Goal: Task Accomplishment & Management: Manage account settings

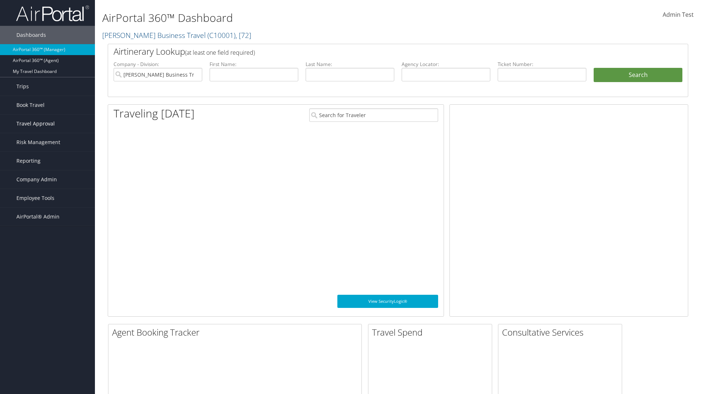
click at [47, 124] on span "Travel Approval" at bounding box center [35, 124] width 38 height 18
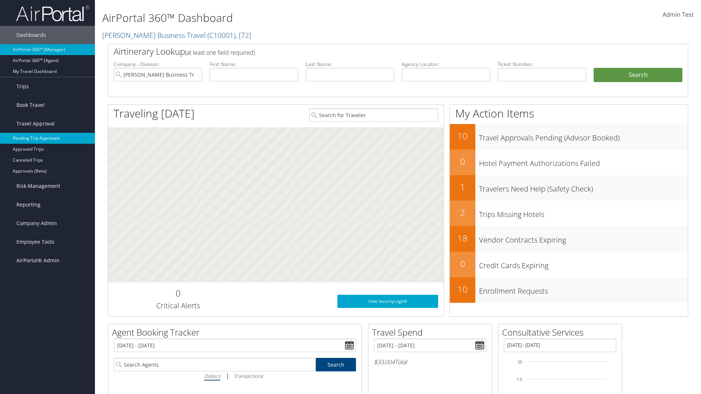
click at [47, 138] on link "Pending Trip Approvals" at bounding box center [47, 138] width 95 height 11
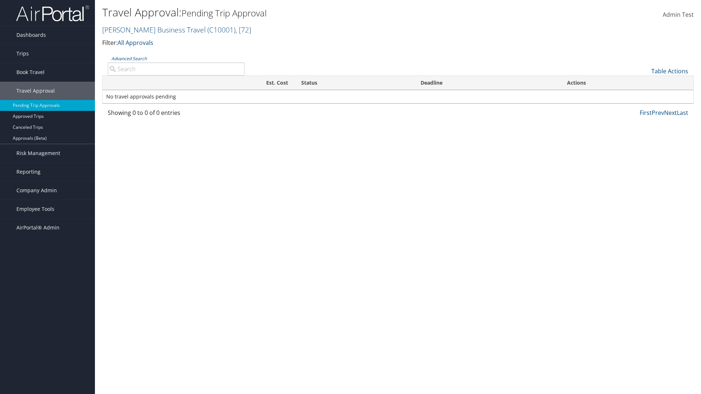
click at [670, 71] on link "Table Actions" at bounding box center [670, 71] width 37 height 8
click at [645, 83] on link "Download Report" at bounding box center [645, 82] width 96 height 12
click at [670, 71] on link "Table Actions" at bounding box center [670, 71] width 37 height 8
click at [645, 95] on link "Column Visibility" at bounding box center [645, 95] width 96 height 12
click at [645, 96] on link "Traveler" at bounding box center [645, 95] width 96 height 12
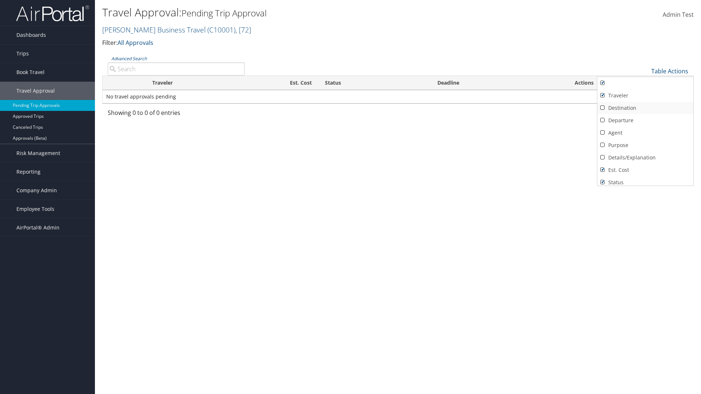
click at [645, 108] on link "Destination" at bounding box center [645, 108] width 96 height 12
click at [645, 121] on link "Departure" at bounding box center [645, 120] width 96 height 12
click at [645, 133] on link "Agent" at bounding box center [645, 133] width 96 height 12
click at [645, 158] on link "Details/Explanation" at bounding box center [645, 158] width 96 height 12
click at [645, 145] on link "Purpose" at bounding box center [645, 145] width 96 height 12
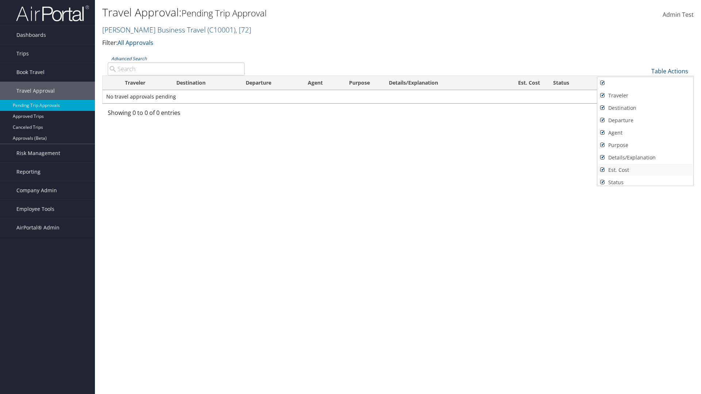
click at [645, 170] on link "Est. Cost" at bounding box center [645, 170] width 96 height 12
click at [645, 180] on link "Status" at bounding box center [645, 182] width 96 height 12
click at [645, 186] on link "Deadline" at bounding box center [645, 192] width 96 height 12
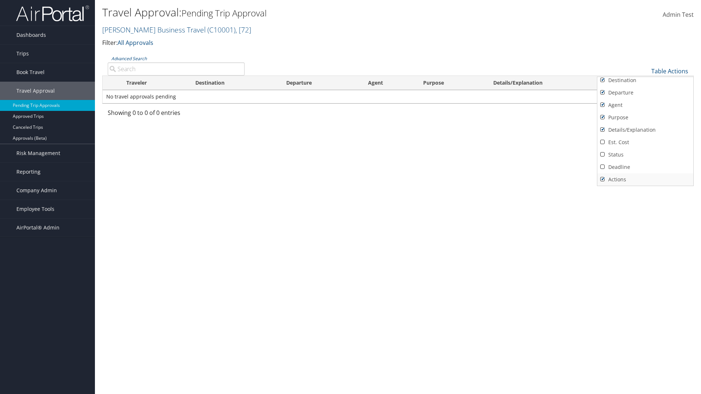
click at [645, 180] on link "Actions" at bounding box center [645, 179] width 96 height 12
click at [645, 74] on link "Traveler" at bounding box center [645, 68] width 96 height 12
click at [645, 108] on link "Destination" at bounding box center [645, 108] width 96 height 12
click at [645, 121] on link "Departure" at bounding box center [645, 120] width 96 height 12
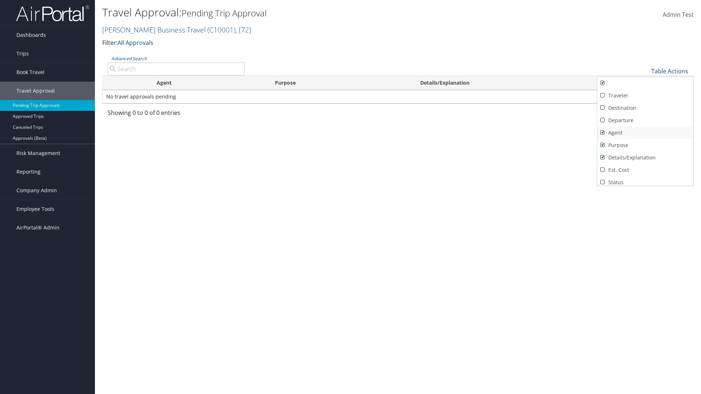
click at [645, 133] on link "Agent" at bounding box center [645, 133] width 96 height 12
click at [645, 158] on link "Details/Explanation" at bounding box center [645, 158] width 96 height 12
click at [645, 145] on link "Purpose" at bounding box center [645, 145] width 96 height 12
click at [645, 170] on link "Est. Cost" at bounding box center [645, 170] width 96 height 12
click at [645, 180] on link "Status" at bounding box center [645, 182] width 96 height 12
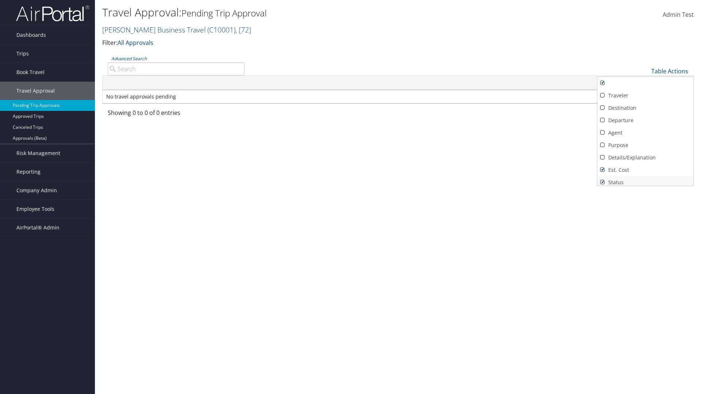
scroll to position [3, 0]
click at [645, 186] on link "Deadline" at bounding box center [645, 192] width 96 height 12
click at [645, 180] on link "Actions" at bounding box center [645, 179] width 96 height 12
click at [351, 197] on div at bounding box center [350, 197] width 701 height 394
